Goal: Transaction & Acquisition: Download file/media

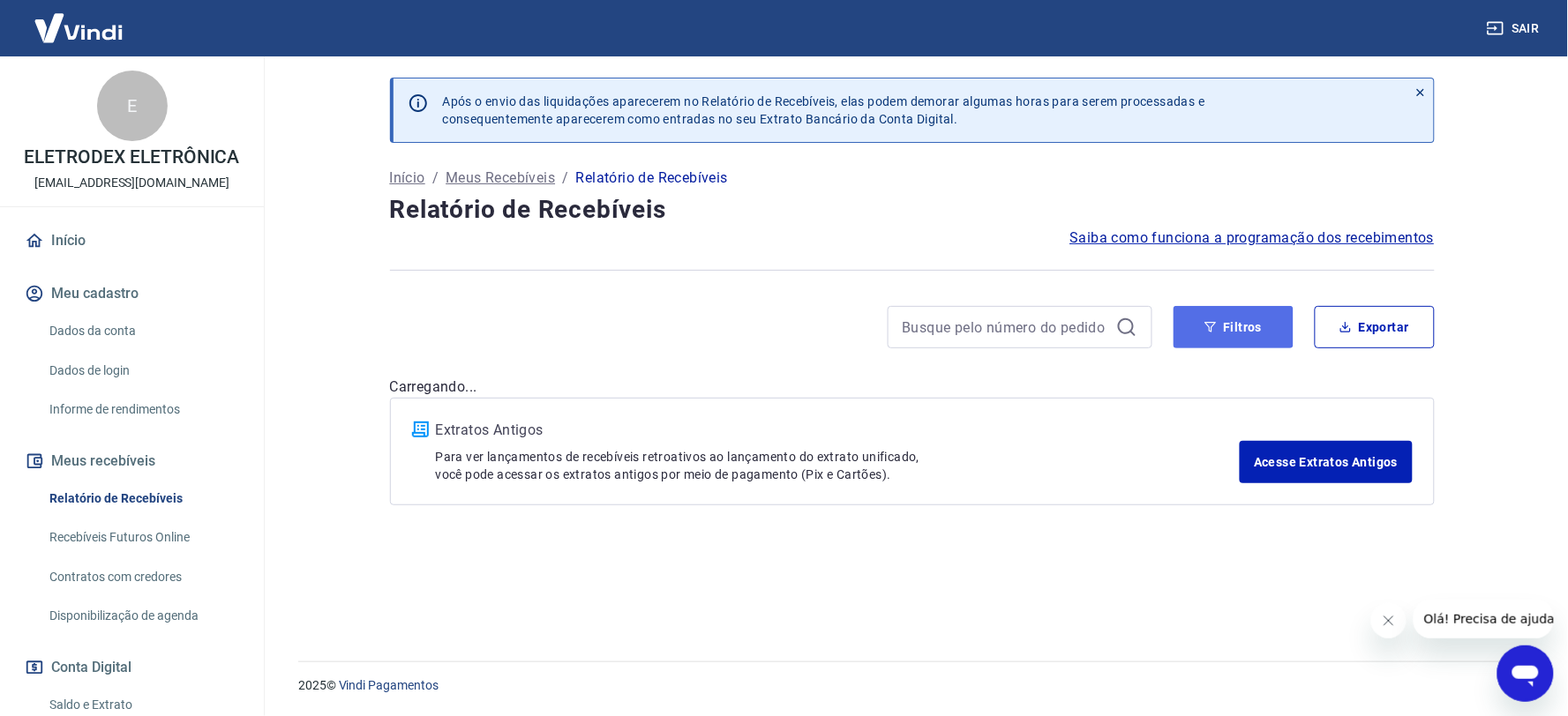
click at [1215, 338] on button "Filtros" at bounding box center [1234, 327] width 120 height 42
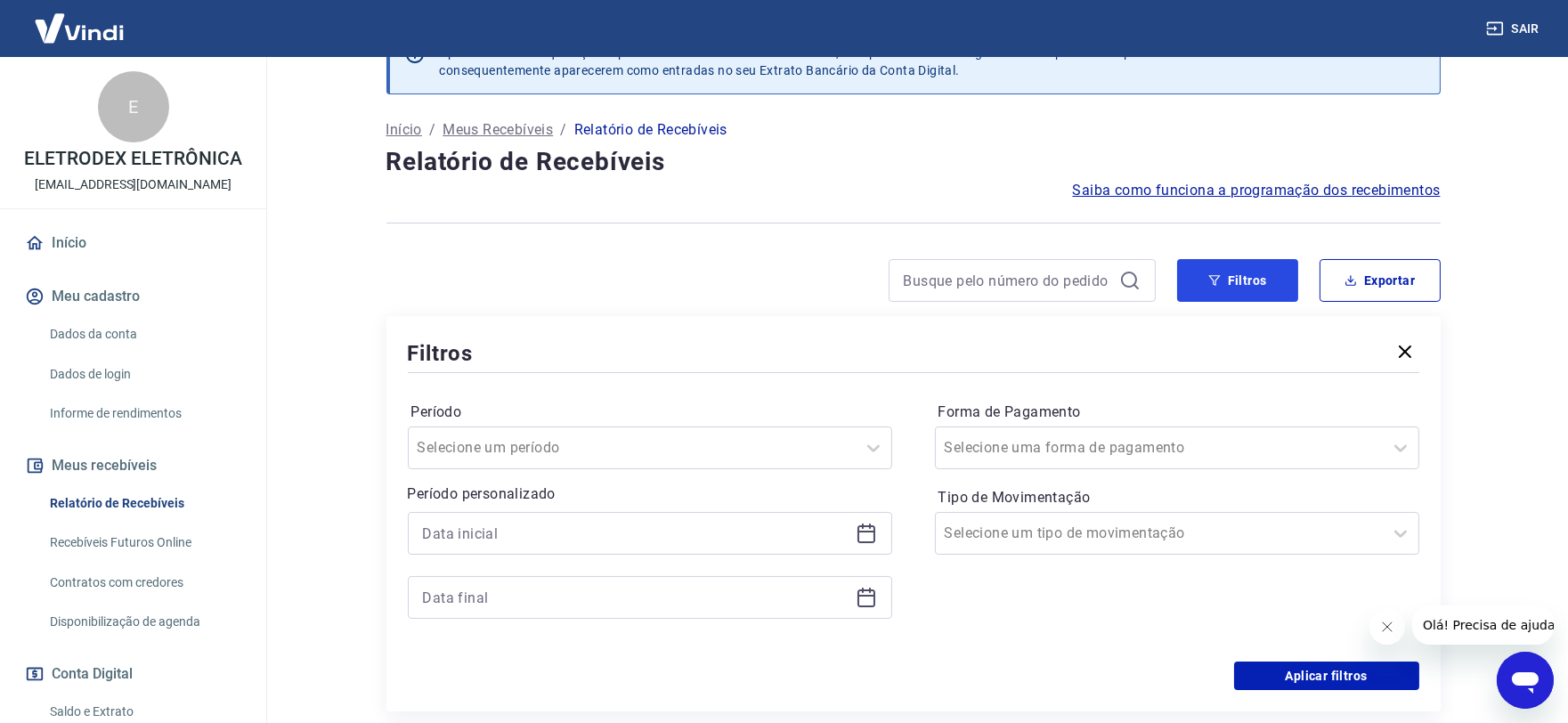
scroll to position [99, 0]
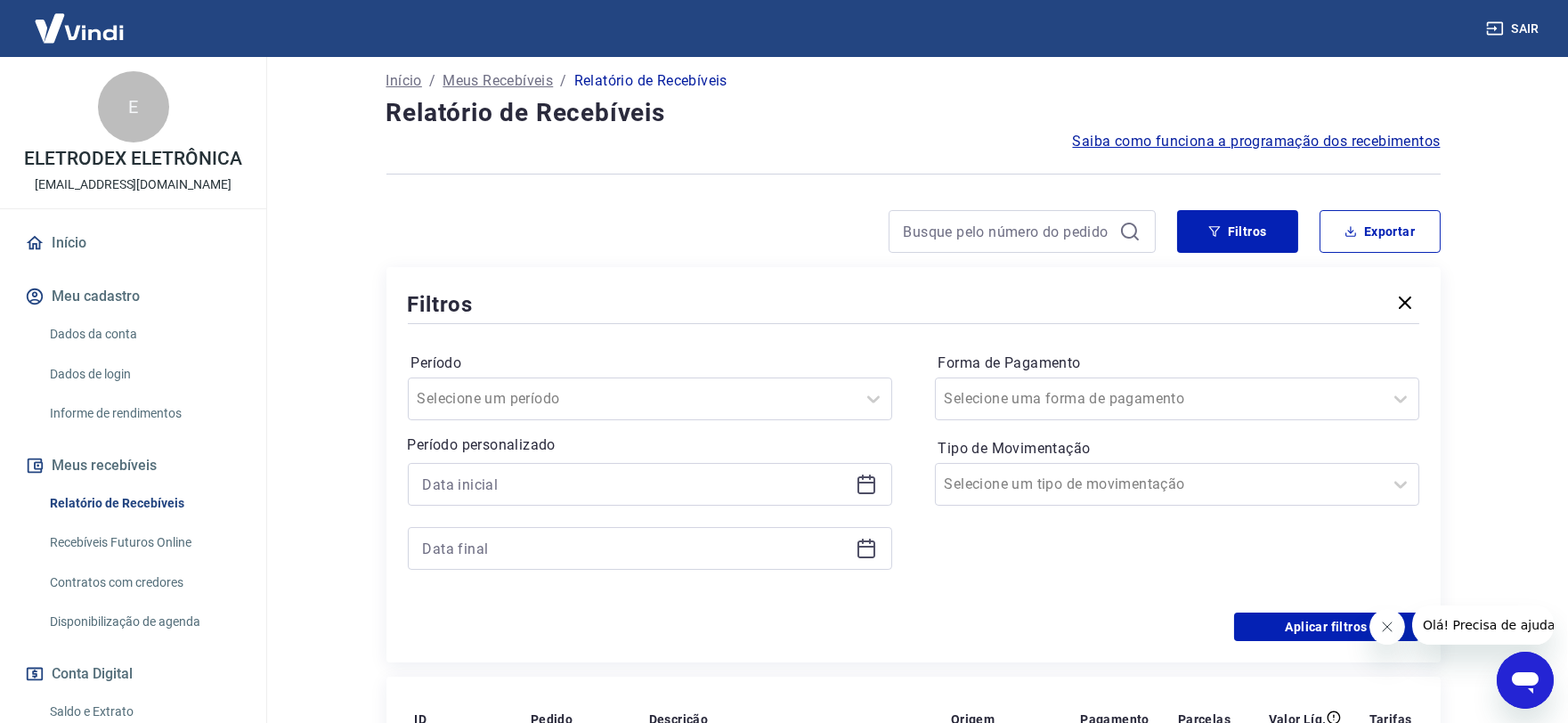
click at [858, 504] on div at bounding box center [650, 484] width 485 height 43
click at [865, 485] on icon at bounding box center [866, 484] width 22 height 22
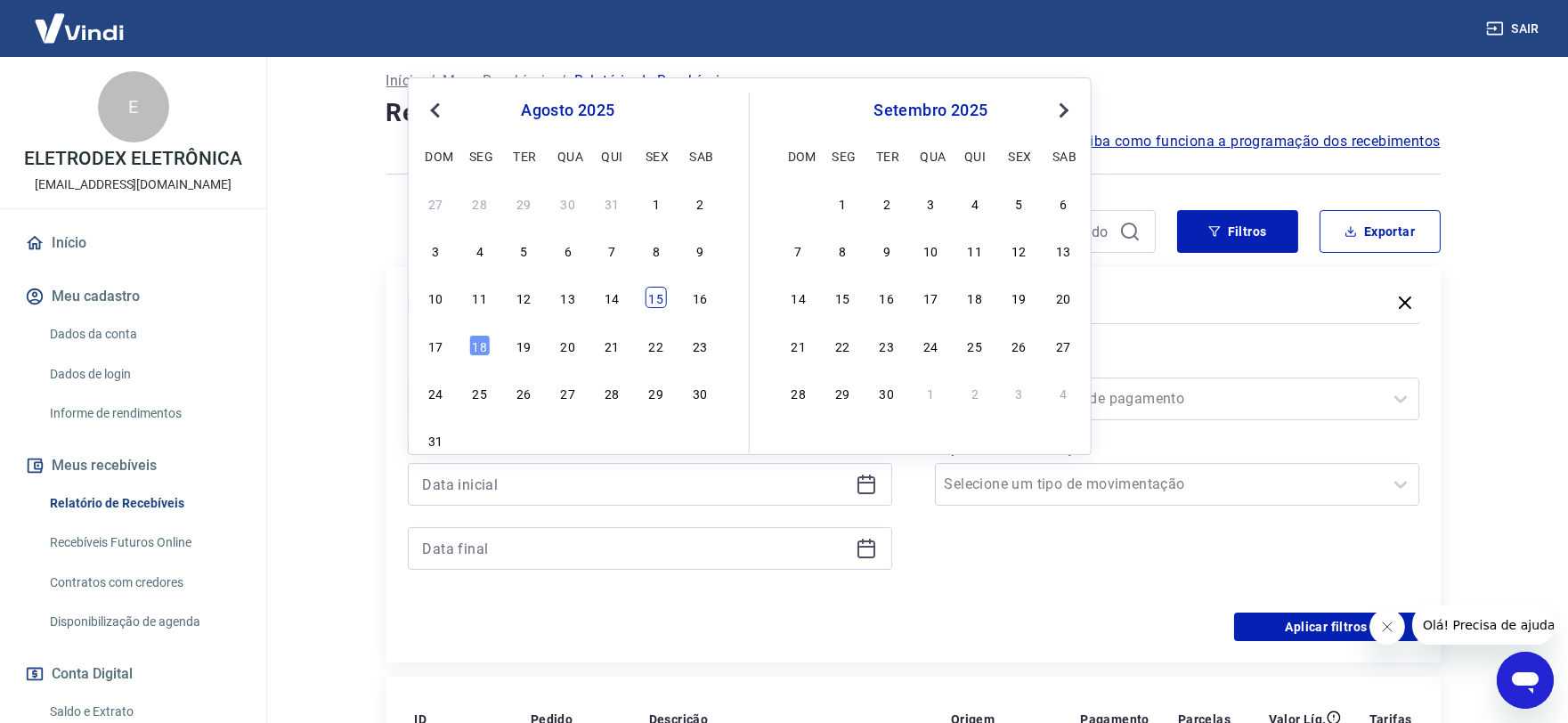
click at [650, 304] on div "15" at bounding box center [656, 297] width 22 height 22
type input "[DATE]"
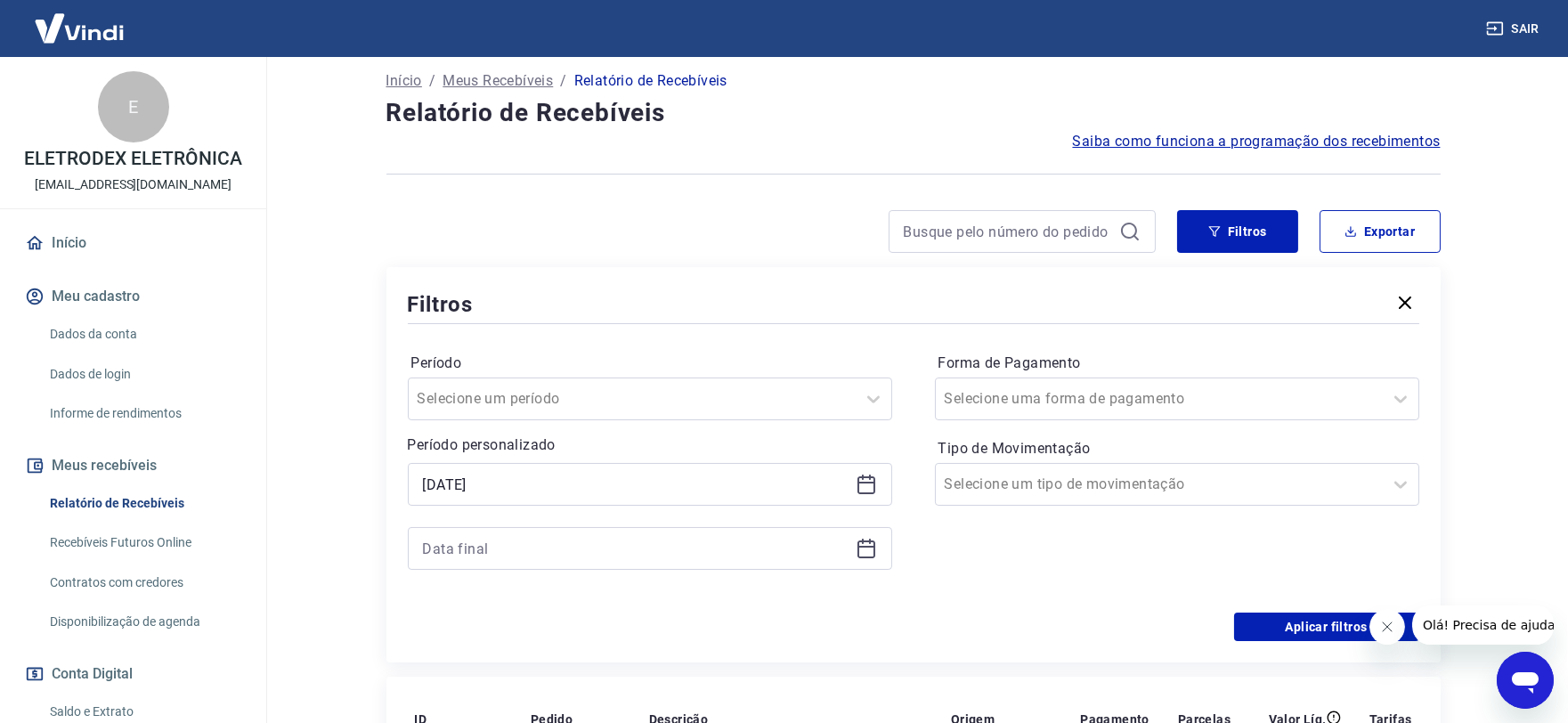
click at [861, 547] on icon at bounding box center [866, 547] width 18 height 2
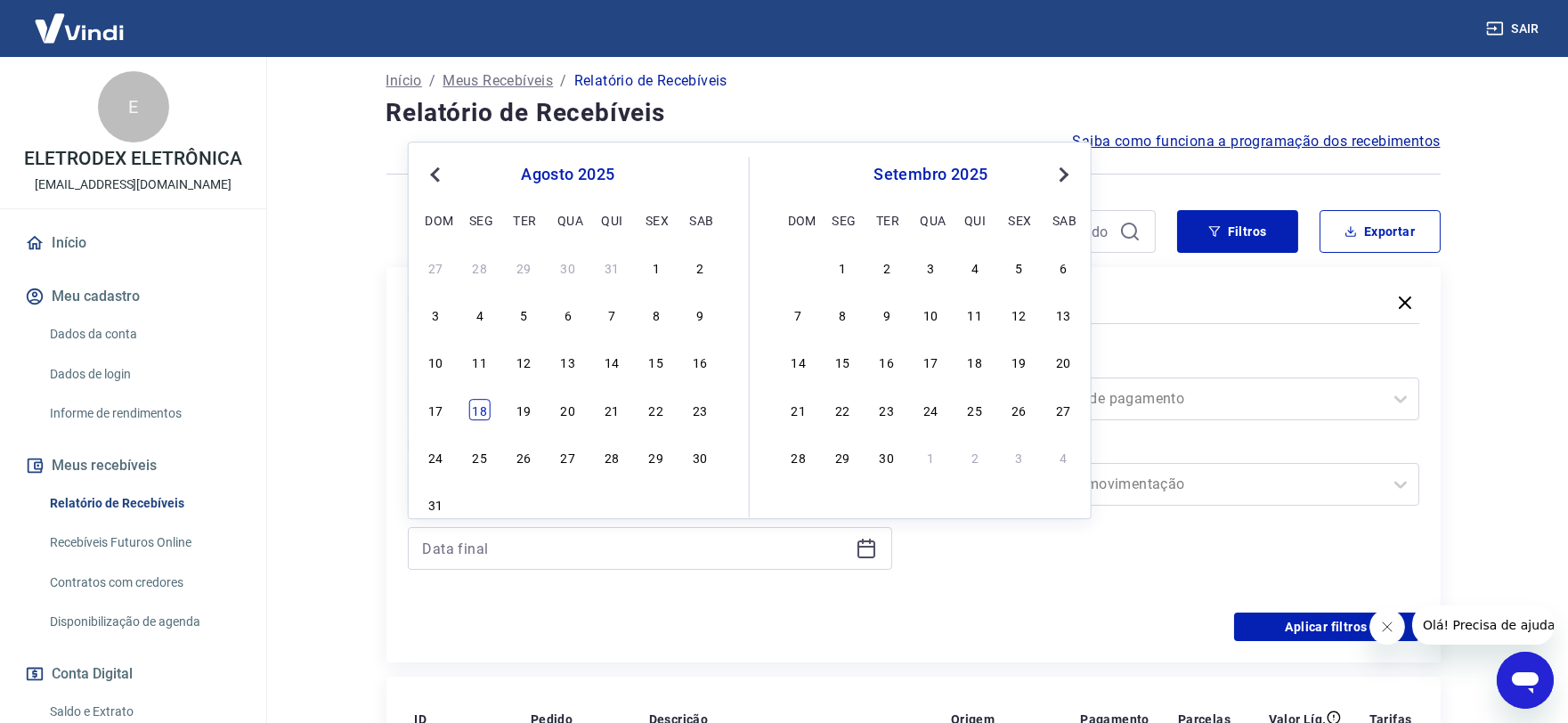
click at [473, 410] on div "18" at bounding box center [480, 410] width 22 height 22
type input "[DATE]"
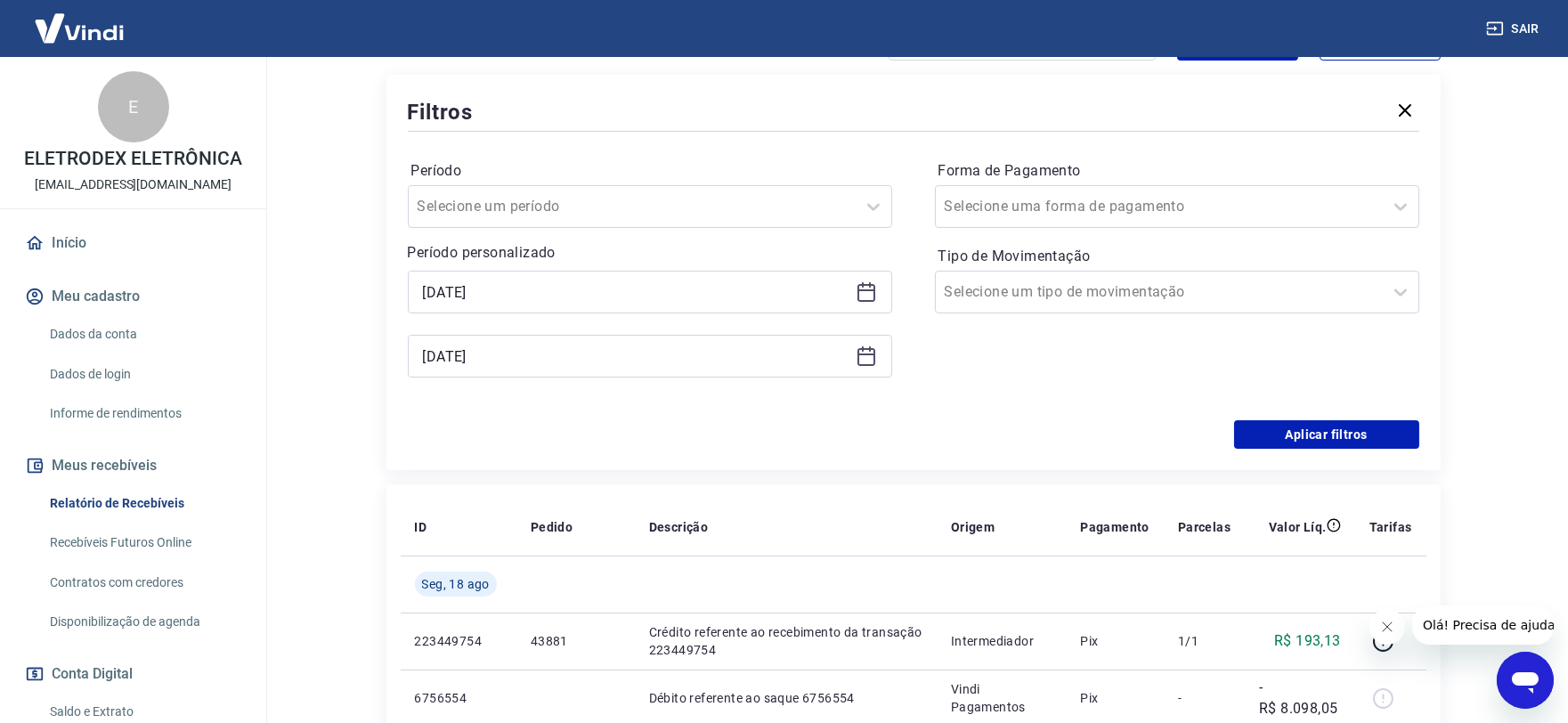
scroll to position [297, 0]
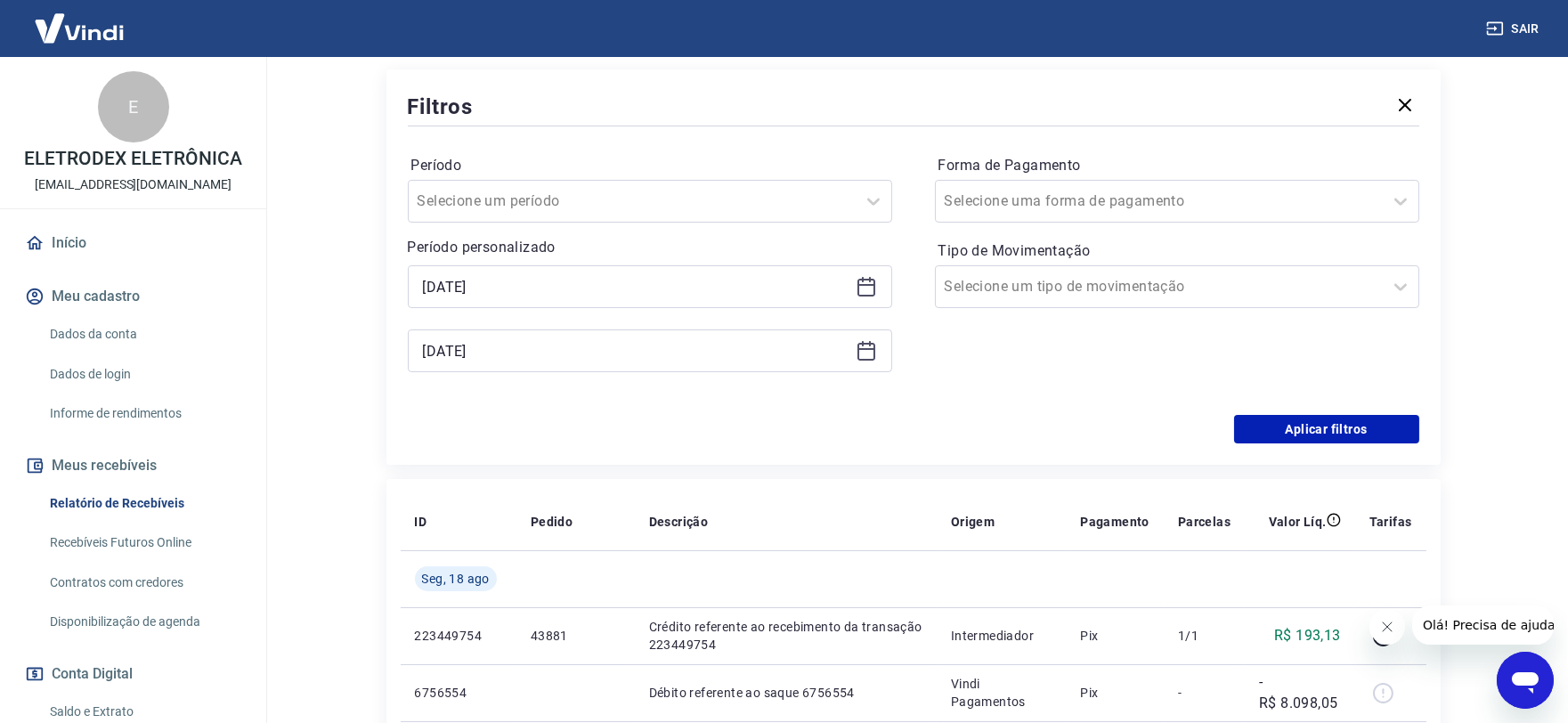
click at [1287, 414] on div "Período Selecione um período Período personalizado Selected date: [DATE] [DATE]…" at bounding box center [913, 272] width 1011 height 285
click at [1282, 432] on button "Aplicar filtros" at bounding box center [1326, 429] width 185 height 28
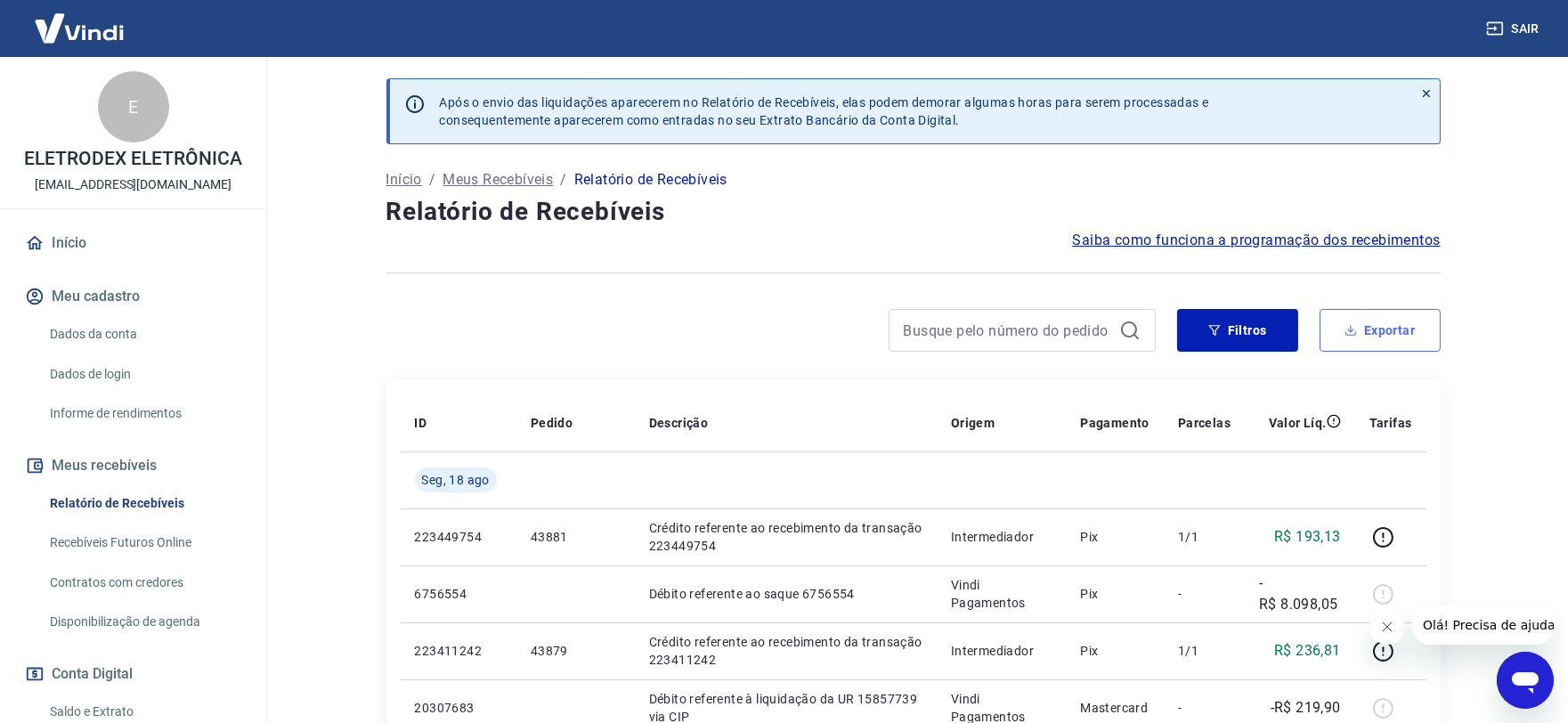
click at [1385, 342] on button "Exportar" at bounding box center [1380, 330] width 121 height 43
type input "[DATE]"
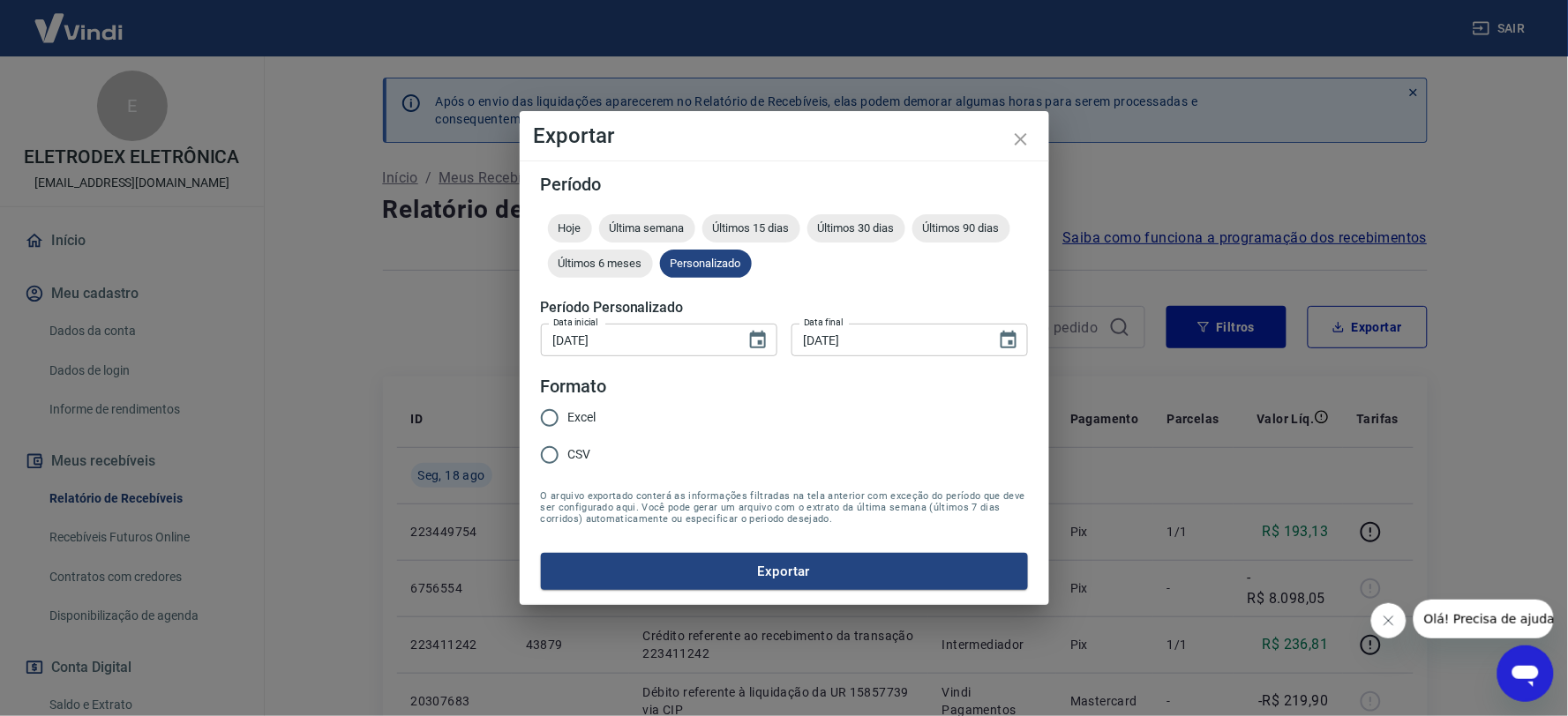
click at [577, 415] on span "Excel" at bounding box center [583, 418] width 28 height 19
click at [569, 415] on input "Excel" at bounding box center [549, 417] width 37 height 37
radio input "true"
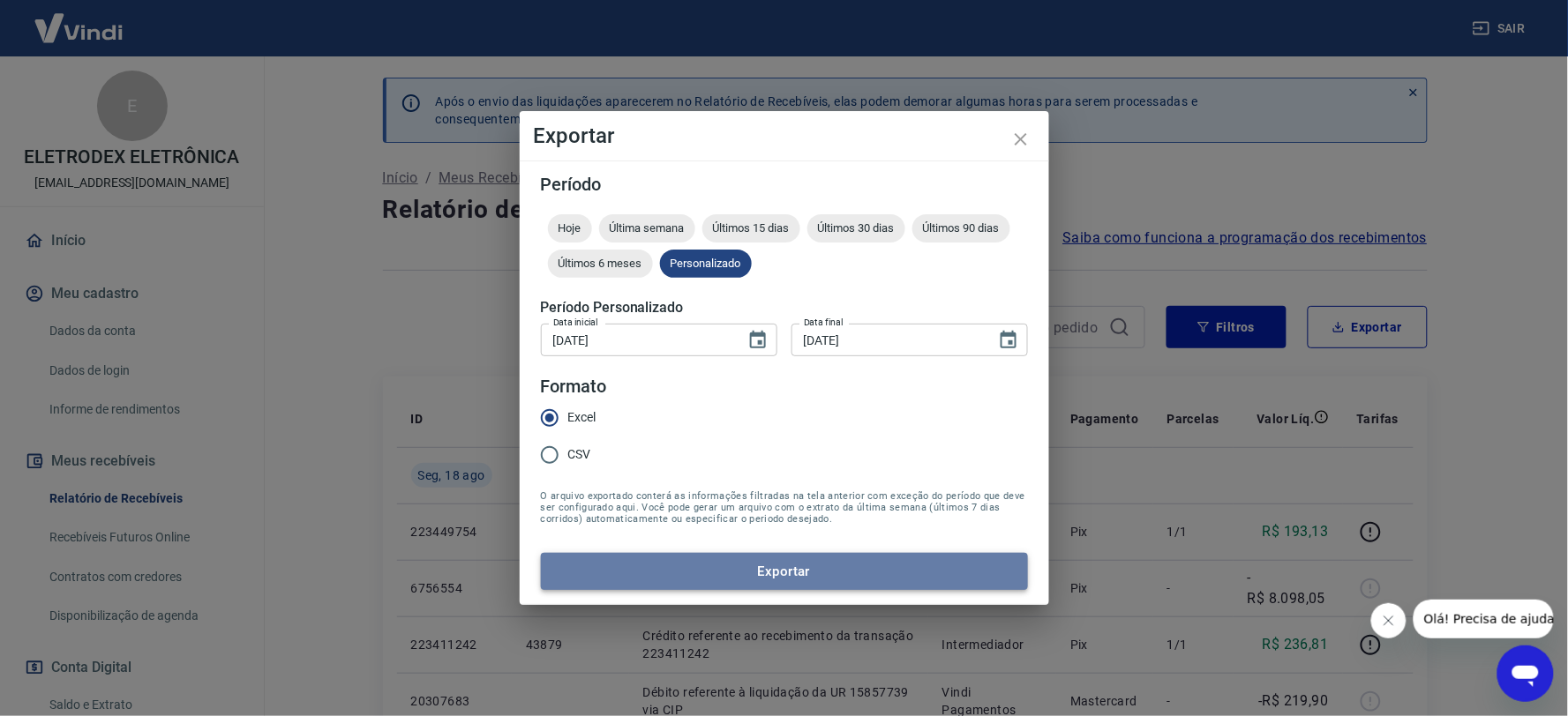
click at [753, 576] on button "Exportar" at bounding box center [784, 571] width 487 height 37
